Goal: Task Accomplishment & Management: Use online tool/utility

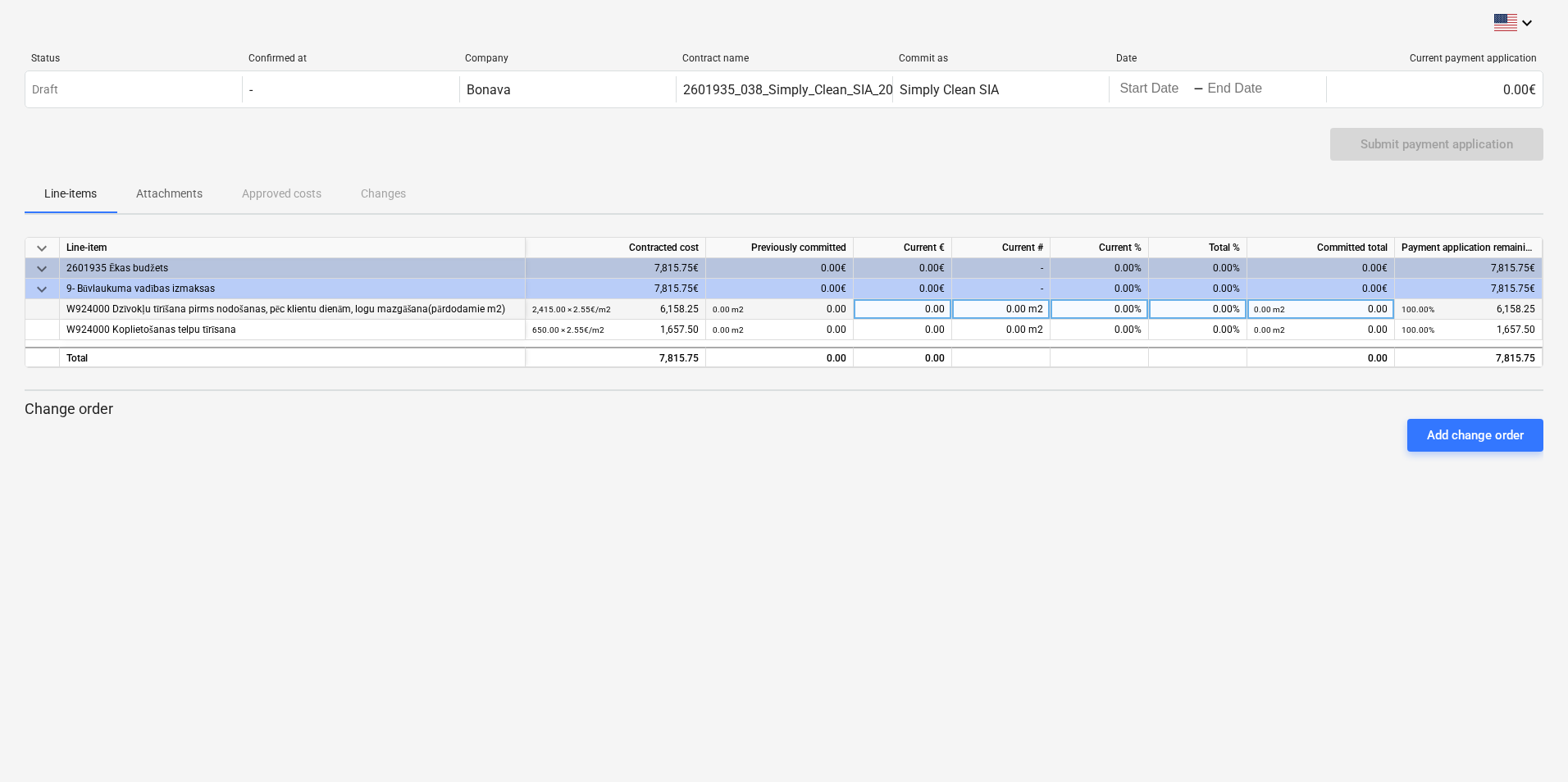
click at [1167, 307] on div "0.00%" at bounding box center [1198, 309] width 98 height 21
click at [1173, 283] on div "0.00%" at bounding box center [1198, 289] width 98 height 21
click at [1169, 264] on div "0.00%" at bounding box center [1198, 268] width 98 height 21
drag, startPoint x: 797, startPoint y: 536, endPoint x: 722, endPoint y: 456, distance: 109.7
click at [797, 534] on div "keyboard_arrow_down Status Confirmed at Company Contract name Commit as Date Cu…" at bounding box center [784, 391] width 1568 height 782
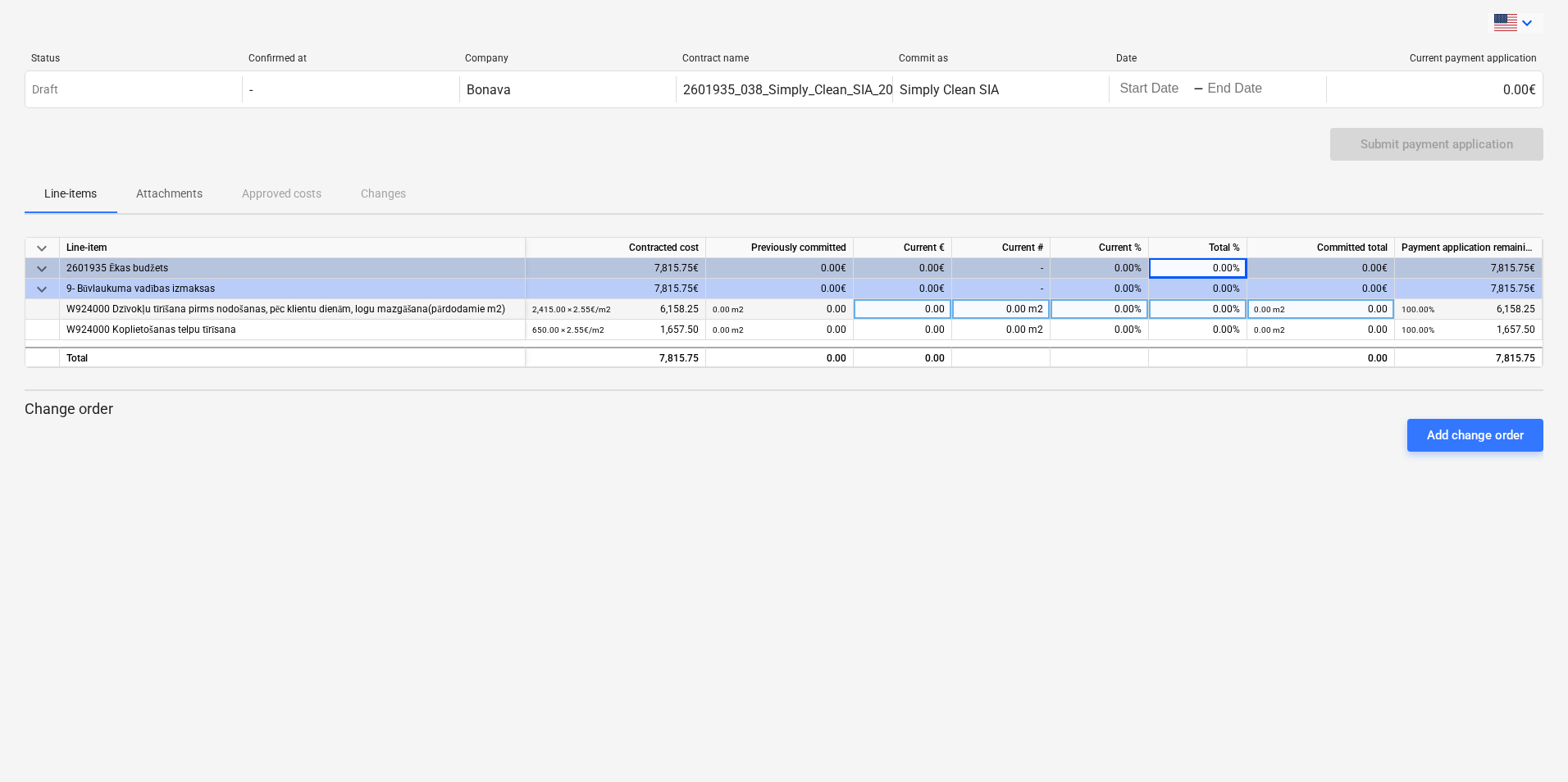
click at [1526, 22] on icon "keyboard_arrow_down" at bounding box center [1527, 23] width 20 height 20
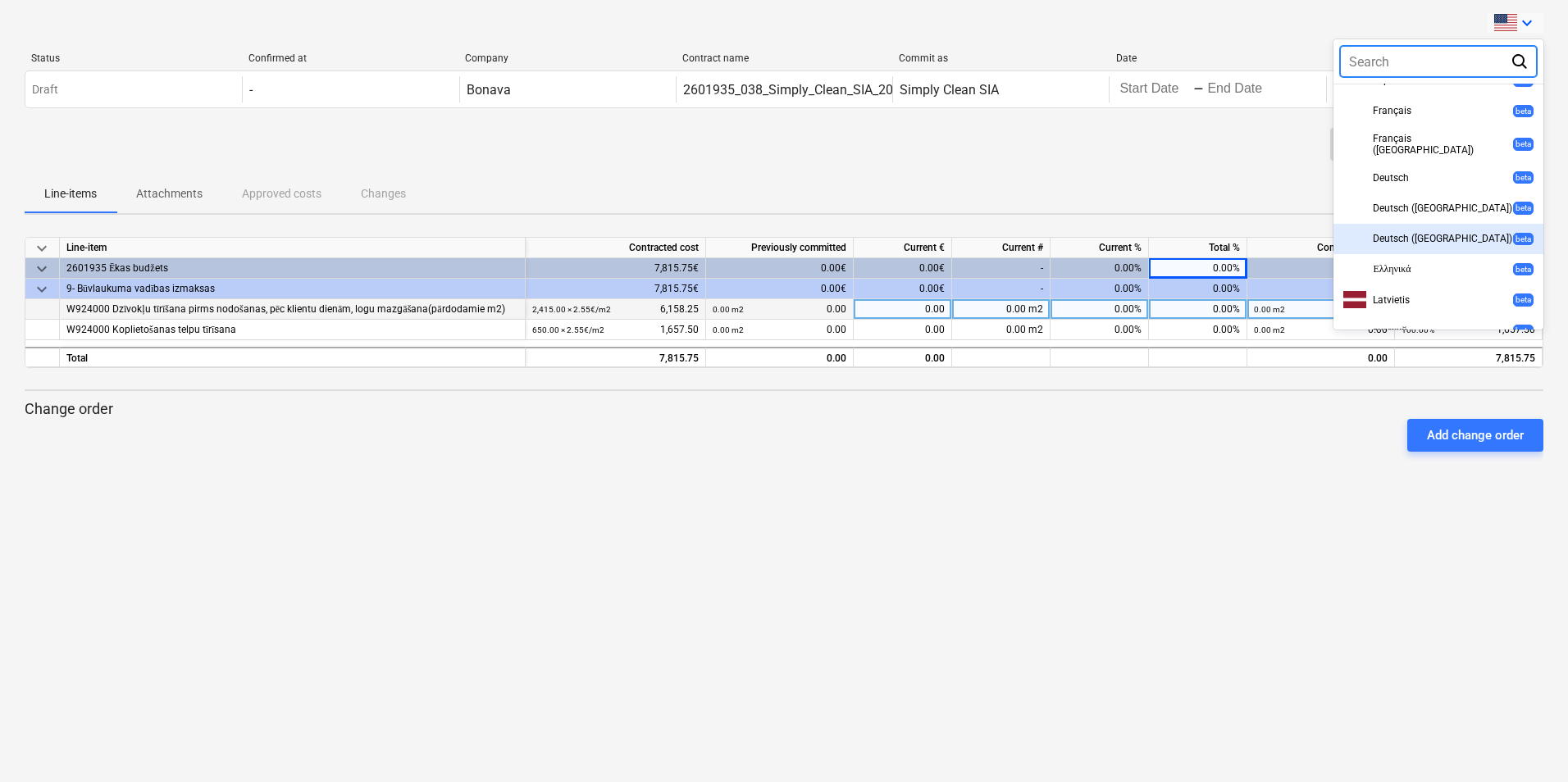
scroll to position [495, 0]
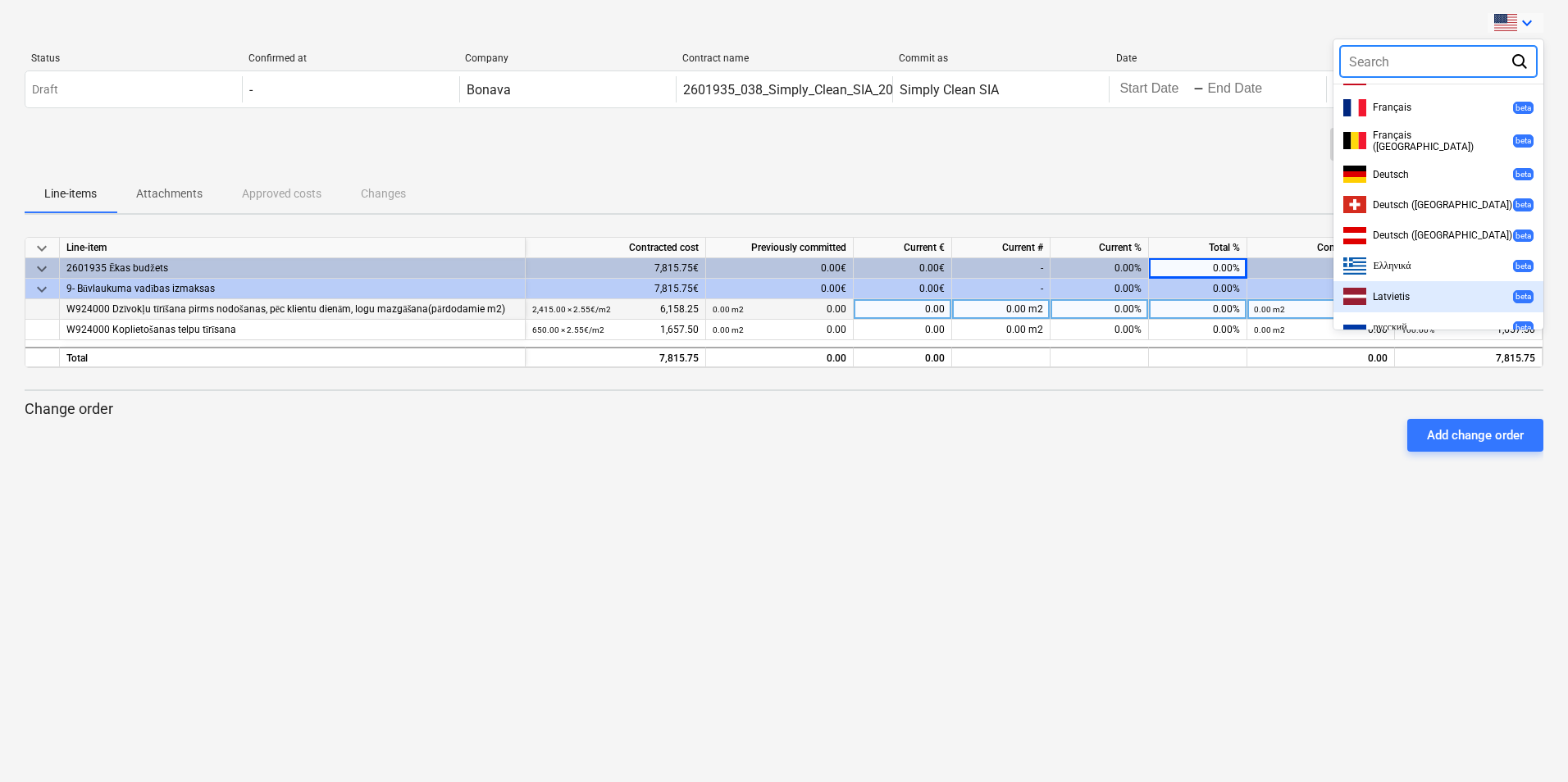
click at [1388, 287] on div "Latvietis beta" at bounding box center [1438, 296] width 190 height 17
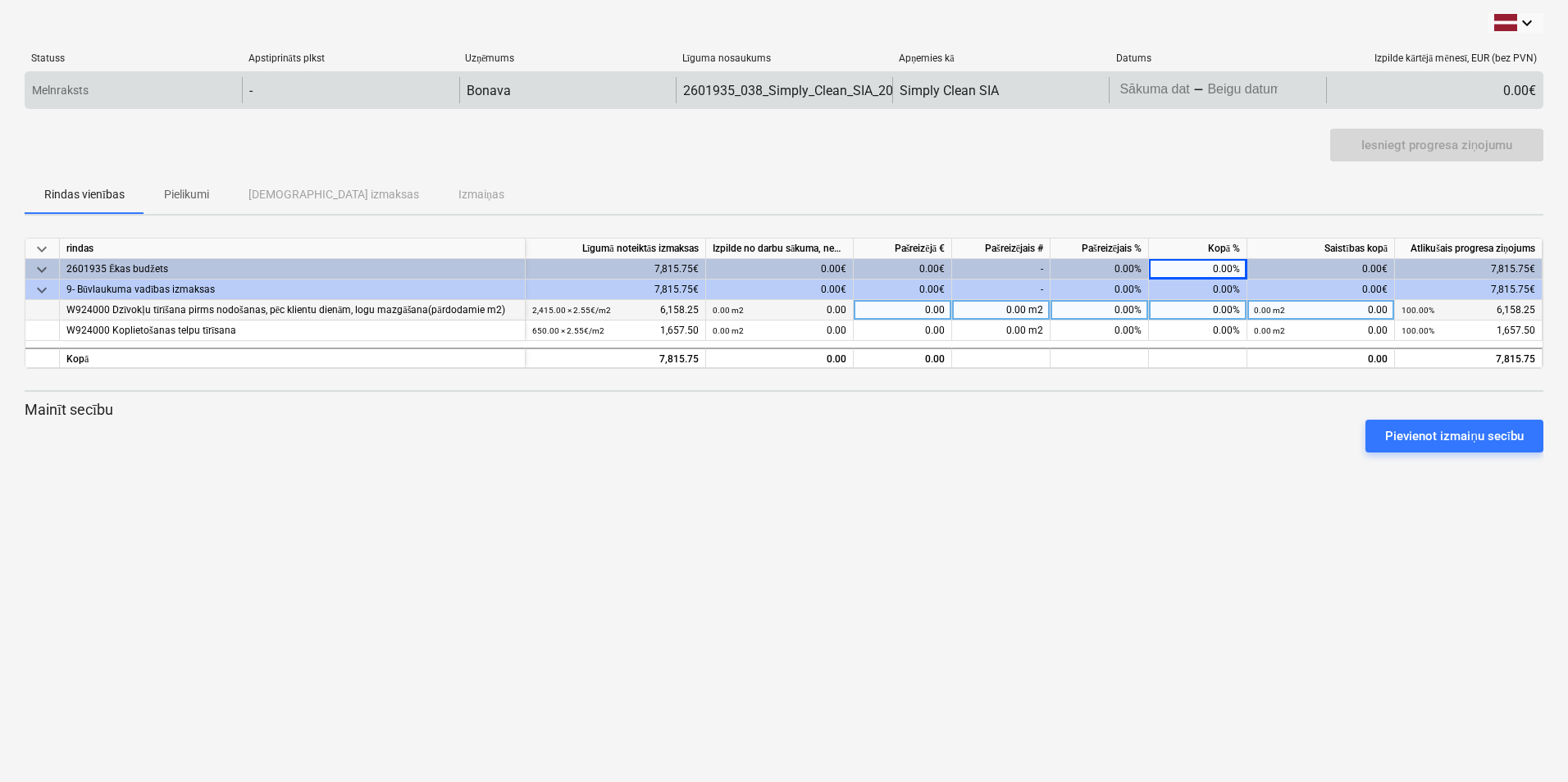
click at [182, 92] on div "Melnraksts" at bounding box center [134, 90] width 217 height 26
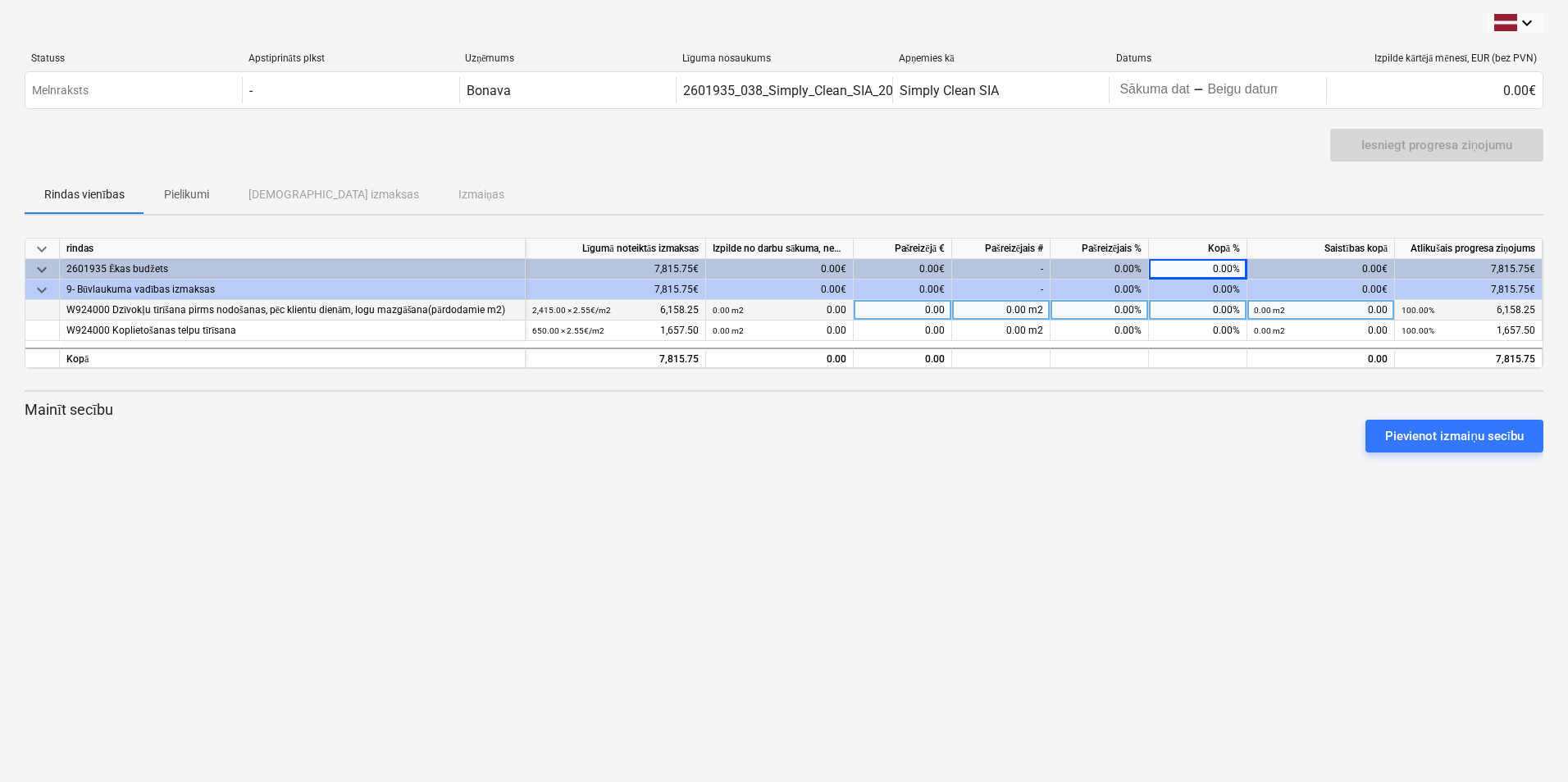
click at [227, 139] on div "Iesniegt progresa ziņojumu" at bounding box center [784, 151] width 1518 height 46
